Goal: Navigation & Orientation: Find specific page/section

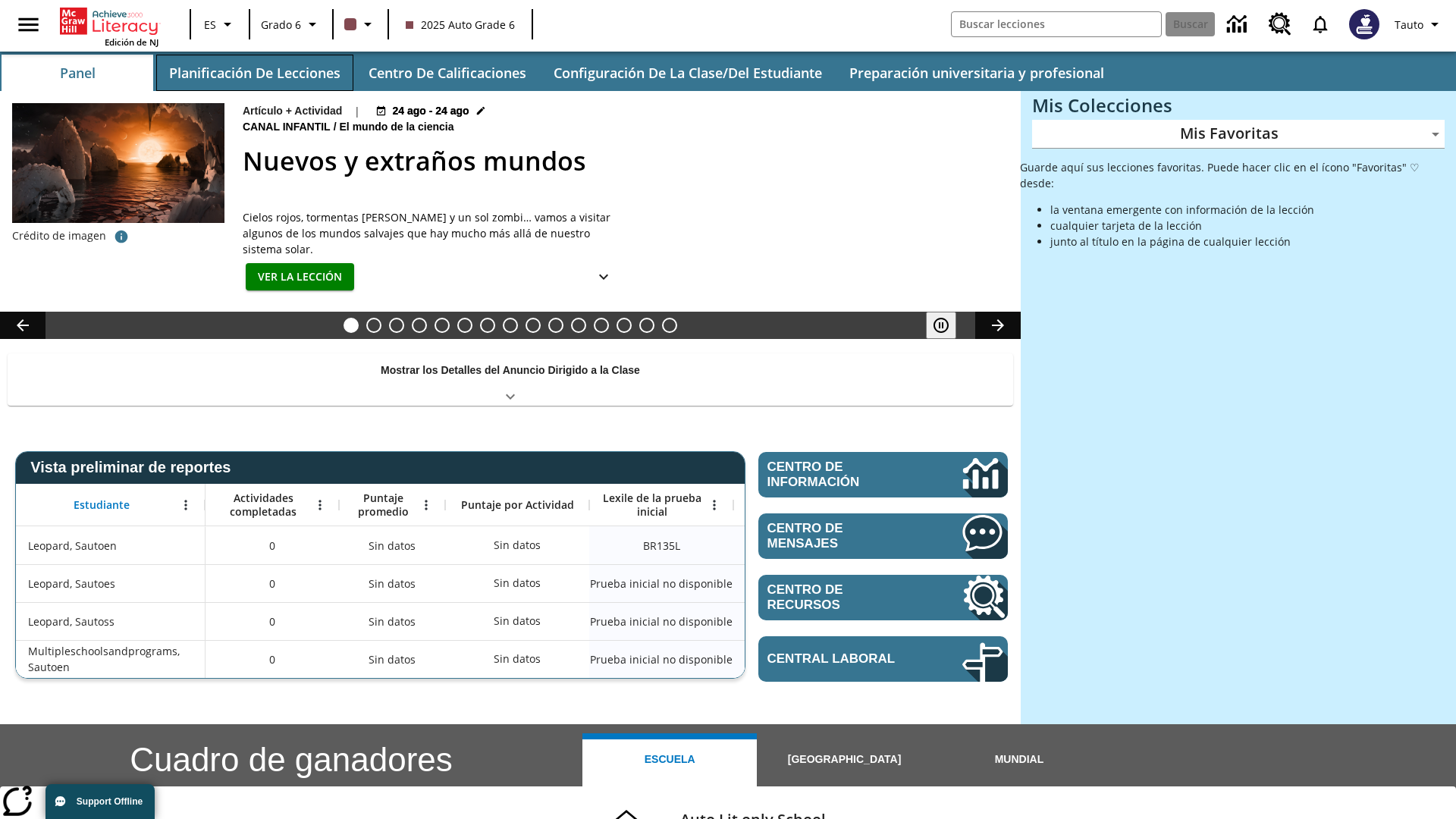
click at [254, 73] on button "Planificación de lecciones" at bounding box center [254, 73] width 197 height 36
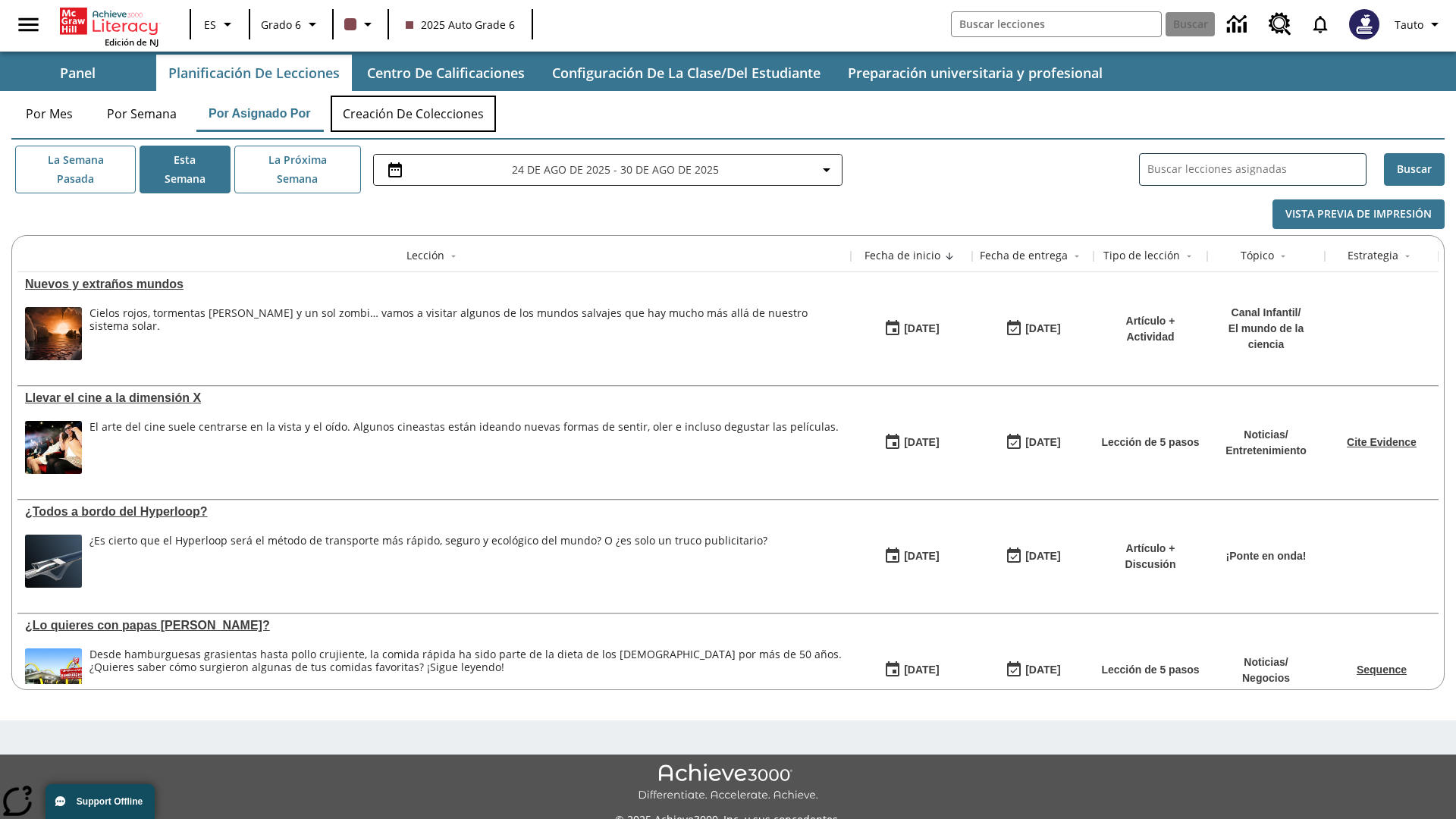
click at [414, 114] on button "Creación de colecciones" at bounding box center [413, 114] width 165 height 36
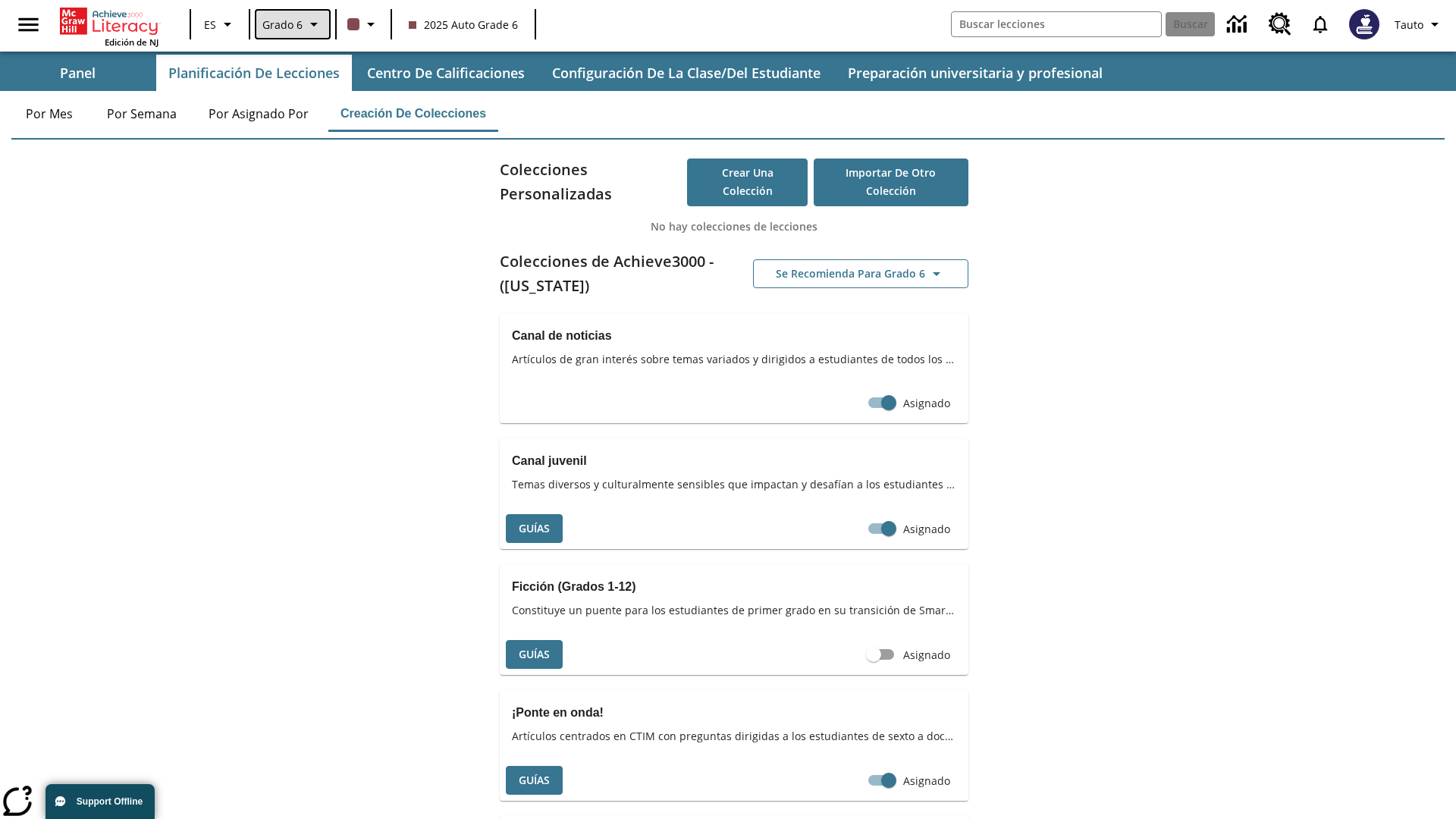
click at [291, 25] on span "Grado 6" at bounding box center [282, 24] width 40 height 16
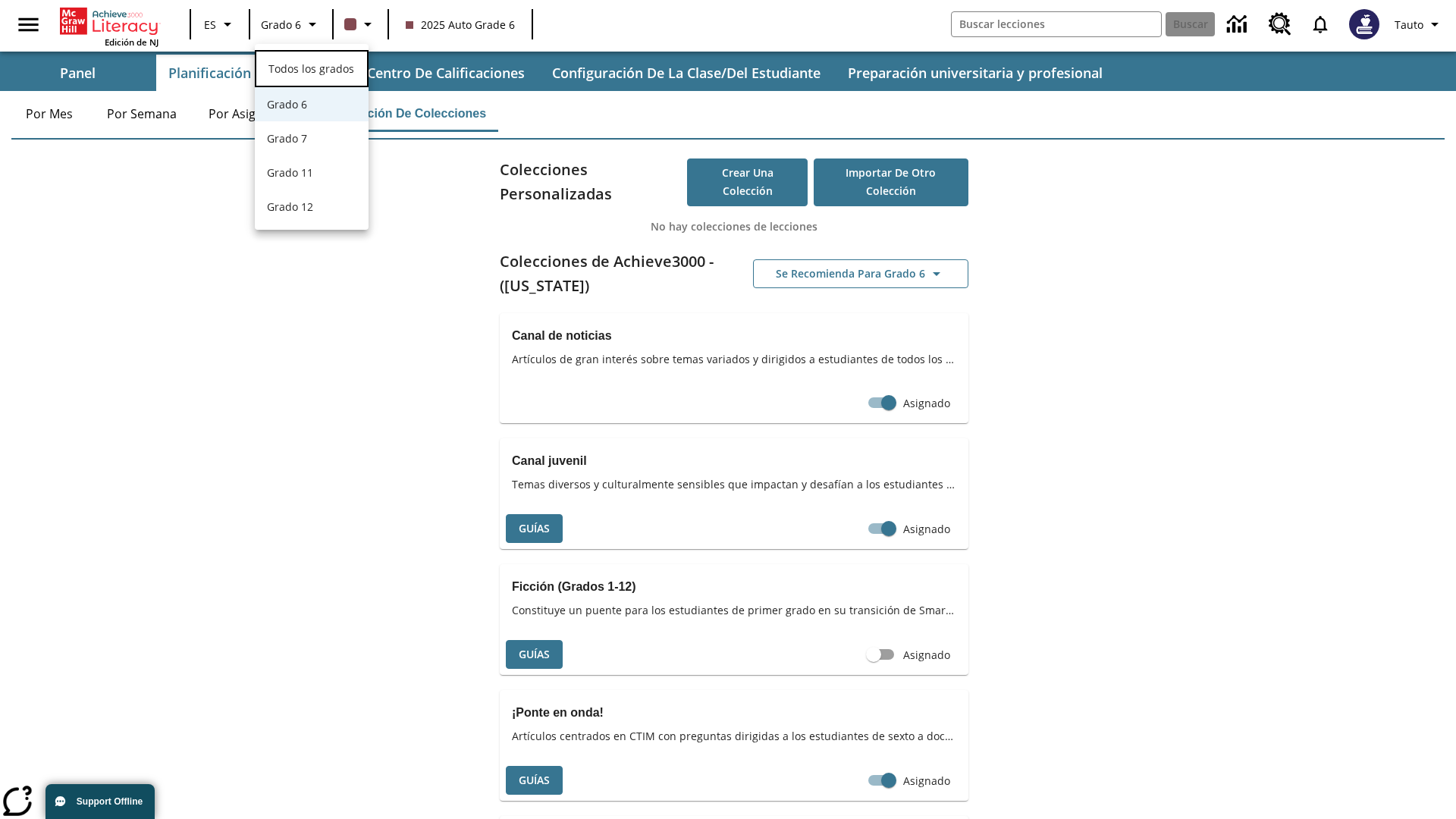
click at [312, 67] on span "Todos los grados" at bounding box center [311, 69] width 86 height 15
